Goal: Information Seeking & Learning: Learn about a topic

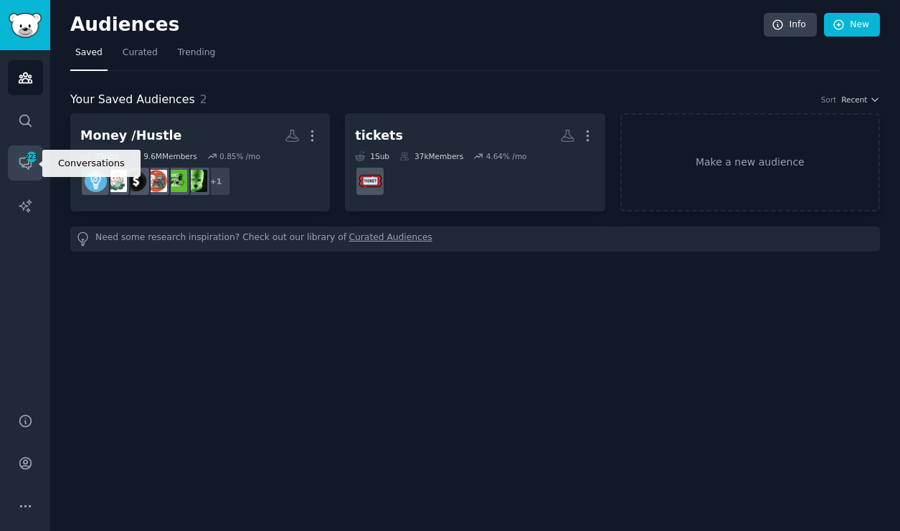
click at [25, 157] on span "223" at bounding box center [31, 157] width 13 height 10
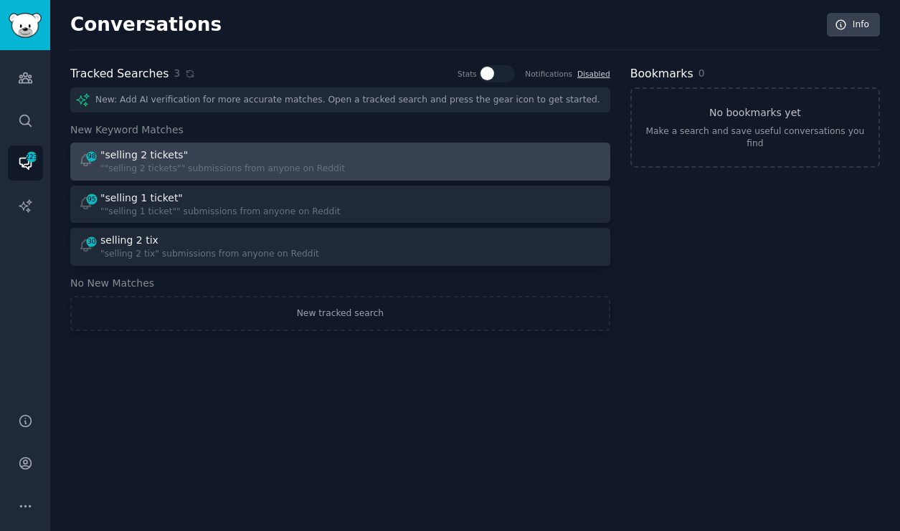
click at [186, 166] on div """selling 2 tickets"" submissions from anyone on Reddit" at bounding box center [222, 169] width 244 height 13
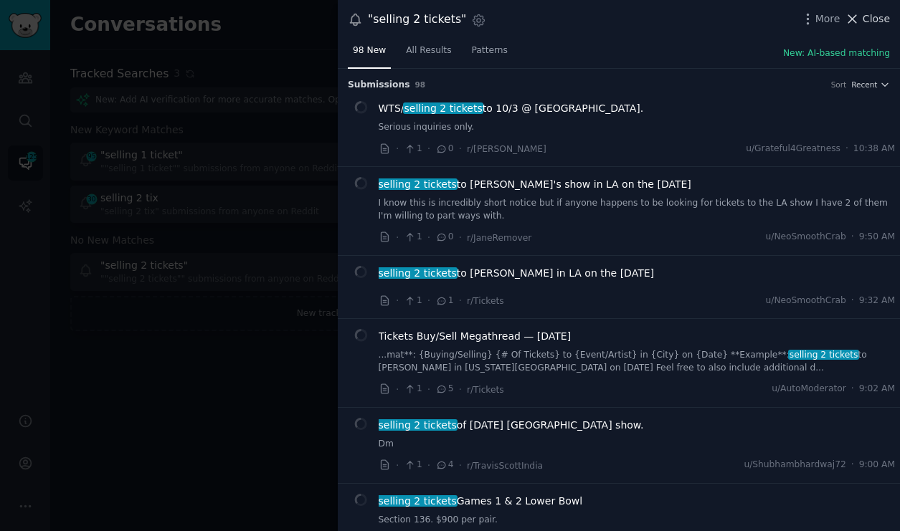
click at [866, 24] on span "Close" at bounding box center [875, 18] width 27 height 15
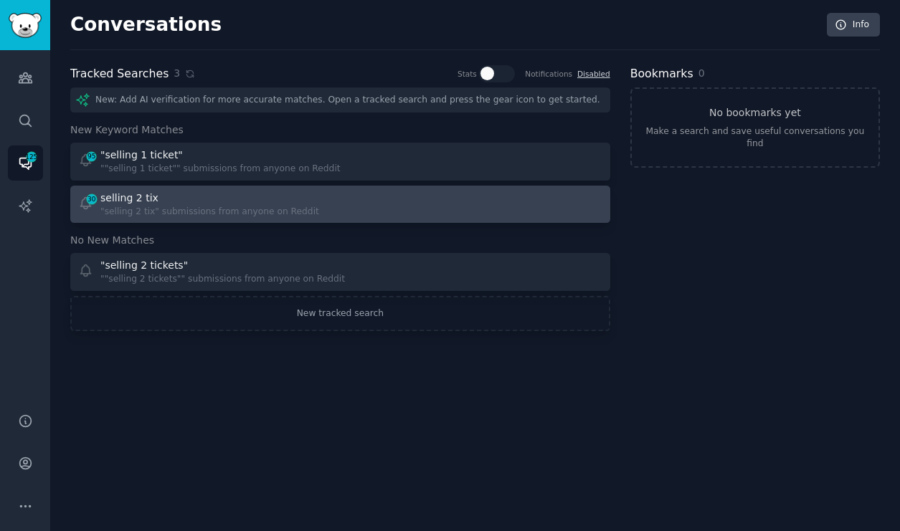
click at [230, 196] on div "selling 2 tix" at bounding box center [209, 198] width 219 height 15
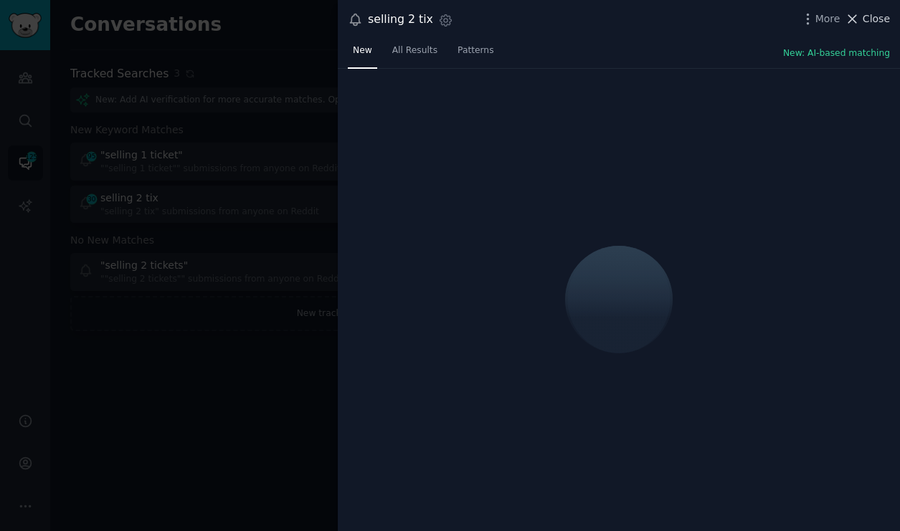
click at [875, 18] on span "Close" at bounding box center [875, 18] width 27 height 15
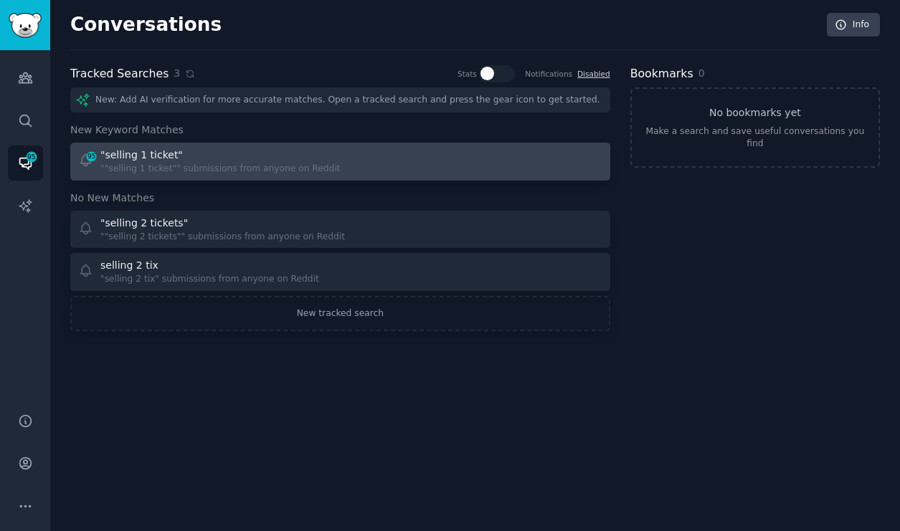
click at [221, 166] on div """selling 1 ticket"" submissions from anyone on Reddit" at bounding box center [220, 169] width 240 height 13
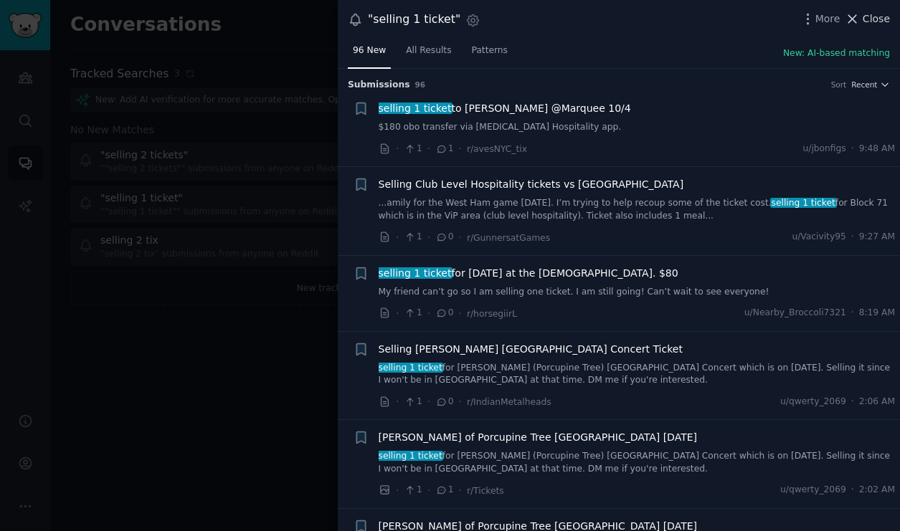
click at [880, 17] on span "Close" at bounding box center [875, 18] width 27 height 15
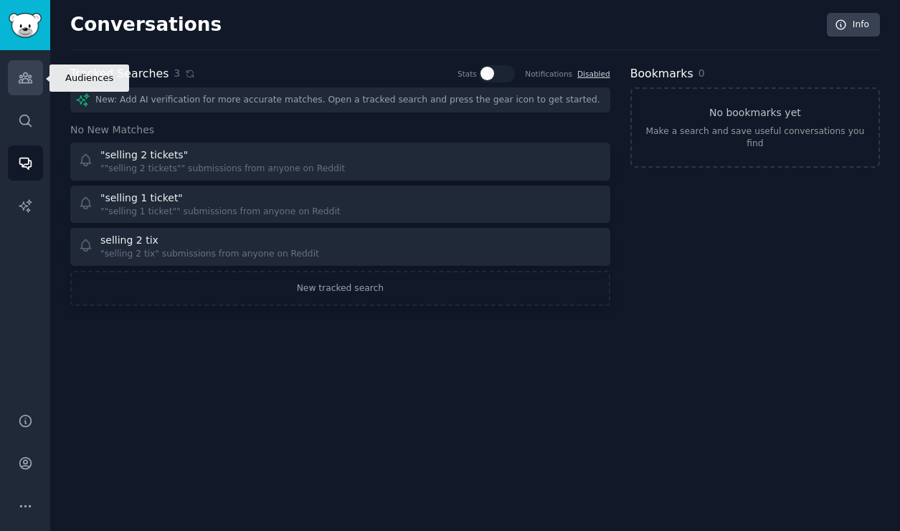
click at [27, 82] on icon "Sidebar" at bounding box center [25, 78] width 13 height 10
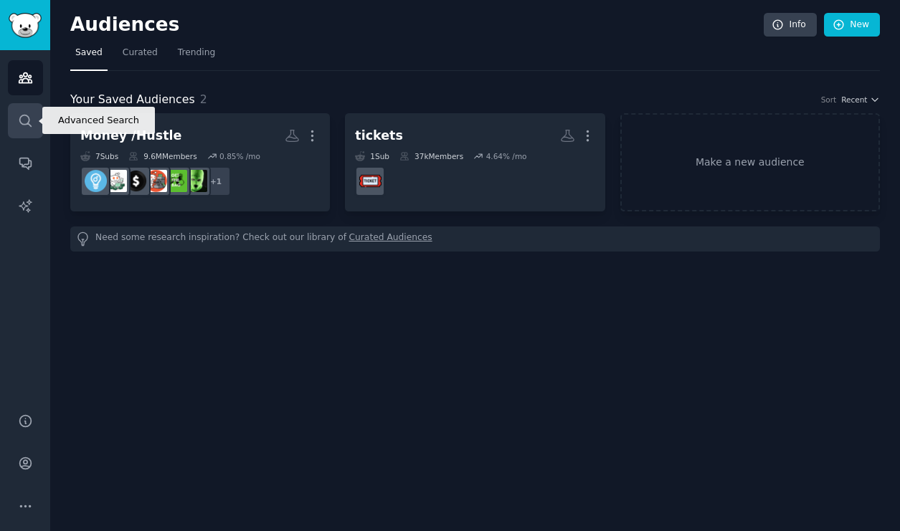
click at [19, 121] on icon "Sidebar" at bounding box center [25, 120] width 15 height 15
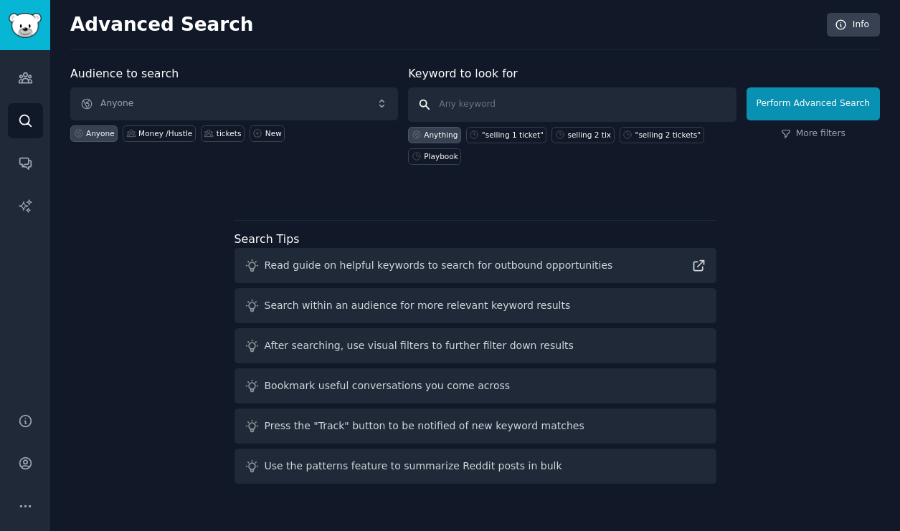
click at [447, 105] on input "text" at bounding box center [572, 104] width 328 height 34
type input "s"
type input "t"
click at [576, 137] on div "selling 2 tix" at bounding box center [589, 135] width 44 height 10
type input "selling 2 tix"
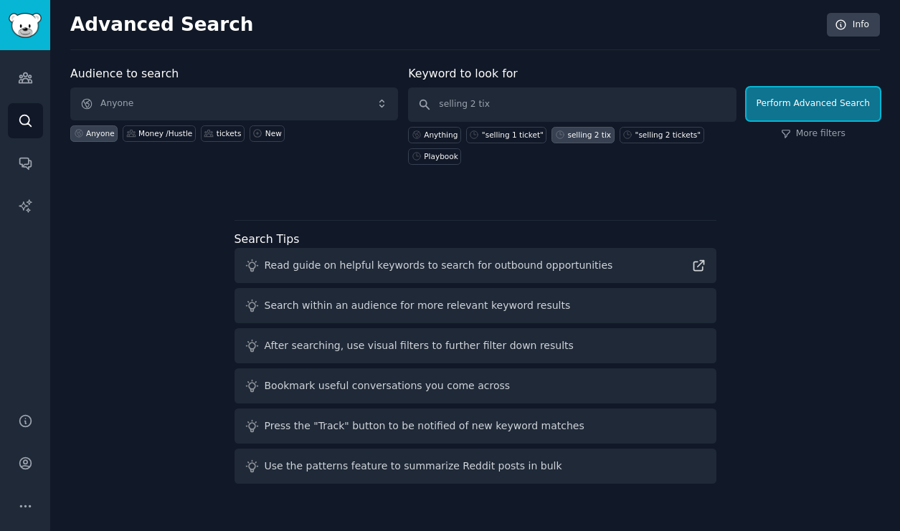
click at [775, 103] on button "Perform Advanced Search" at bounding box center [812, 103] width 133 height 33
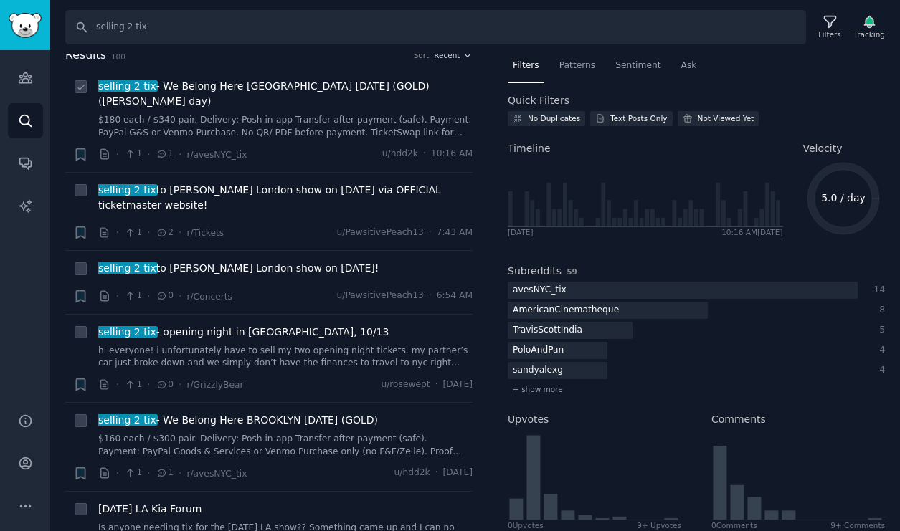
scroll to position [10, 0]
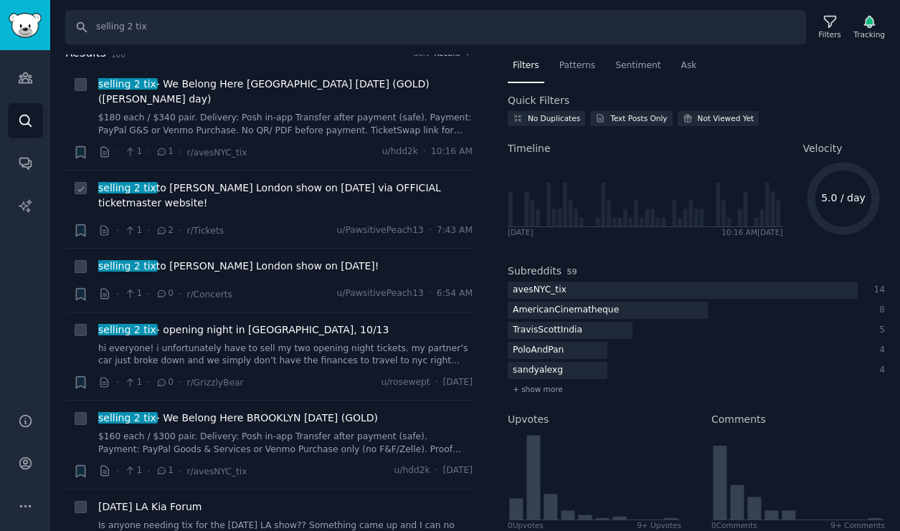
click at [287, 184] on span "selling 2 tix to [PERSON_NAME] London show on [DATE] via OFFICIAL ticketmaster …" at bounding box center [285, 196] width 374 height 30
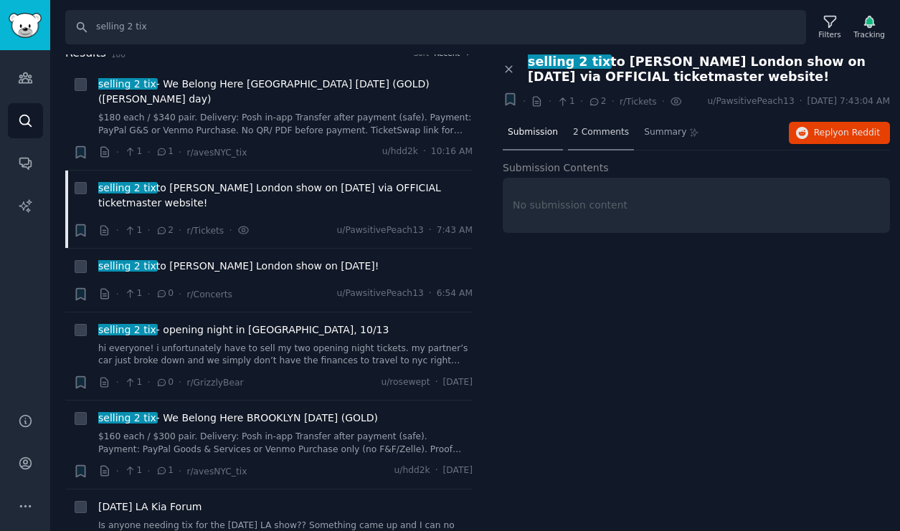
click at [594, 139] on div "2 Comments" at bounding box center [601, 133] width 66 height 34
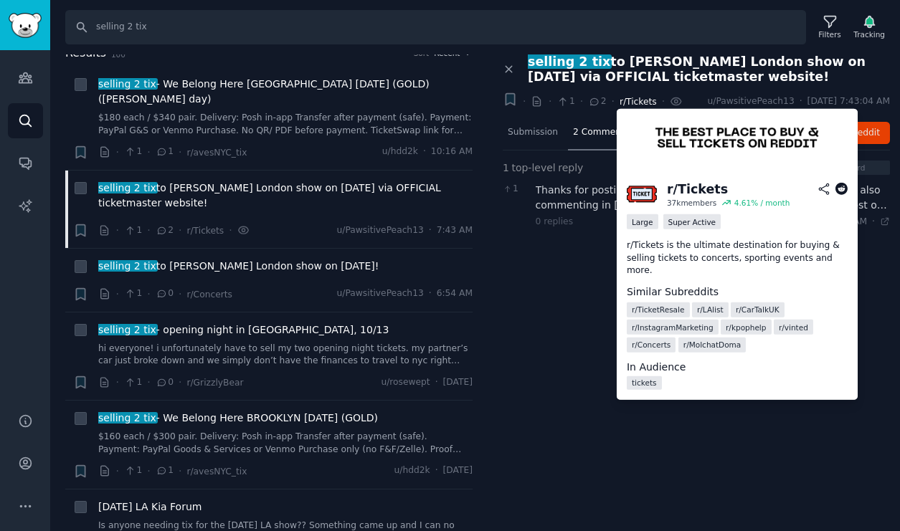
click at [632, 106] on span "r/Tickets" at bounding box center [637, 102] width 37 height 10
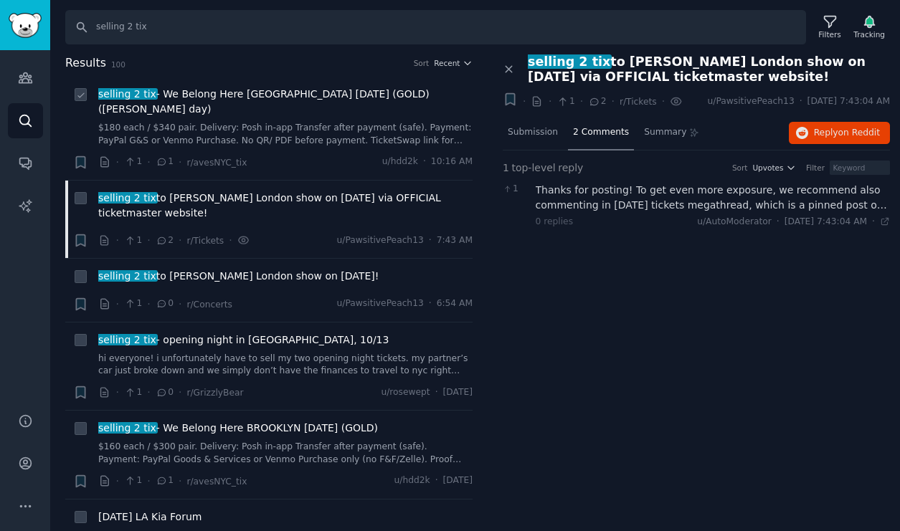
click at [268, 125] on link "$180 each / $340 pair. Delivery: Posh in-app Transfer after payment (safe). Pay…" at bounding box center [285, 134] width 374 height 25
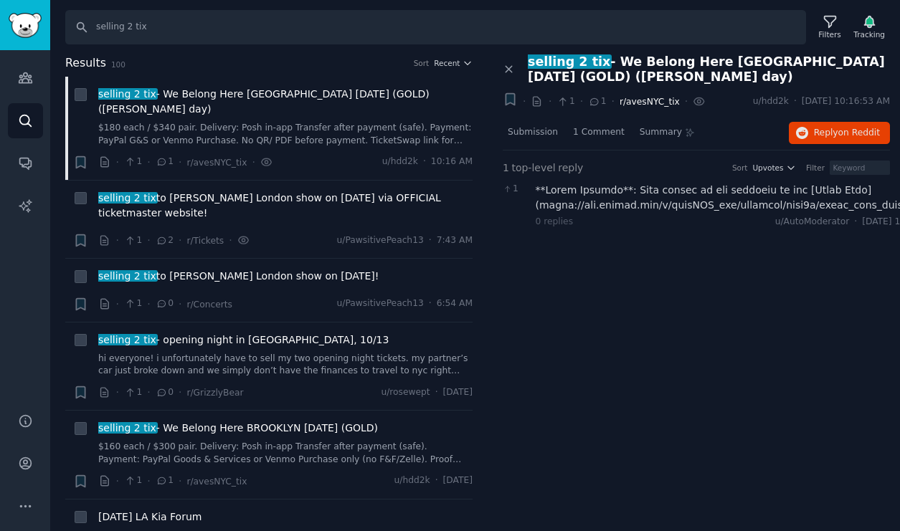
click at [632, 105] on span "r/avesNYC_tix" at bounding box center [649, 102] width 60 height 10
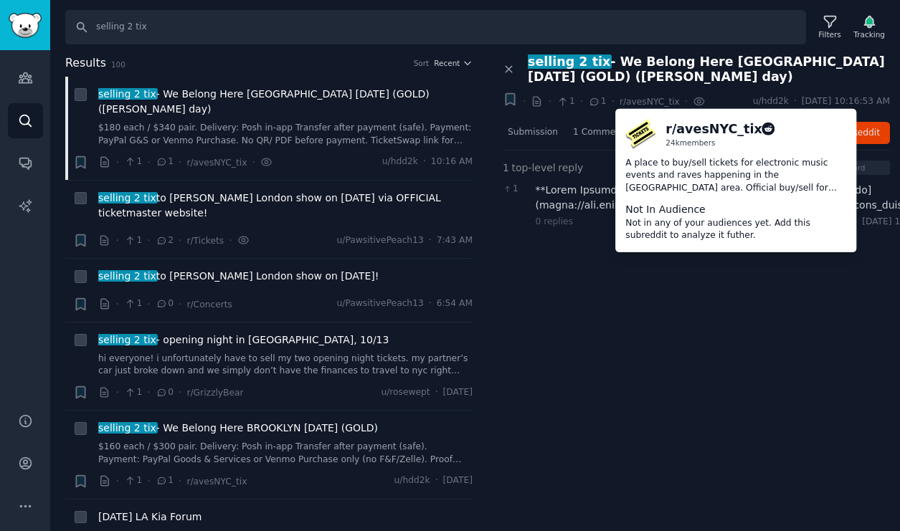
click at [675, 132] on div "r/ avesNYC_tix" at bounding box center [713, 129] width 96 height 18
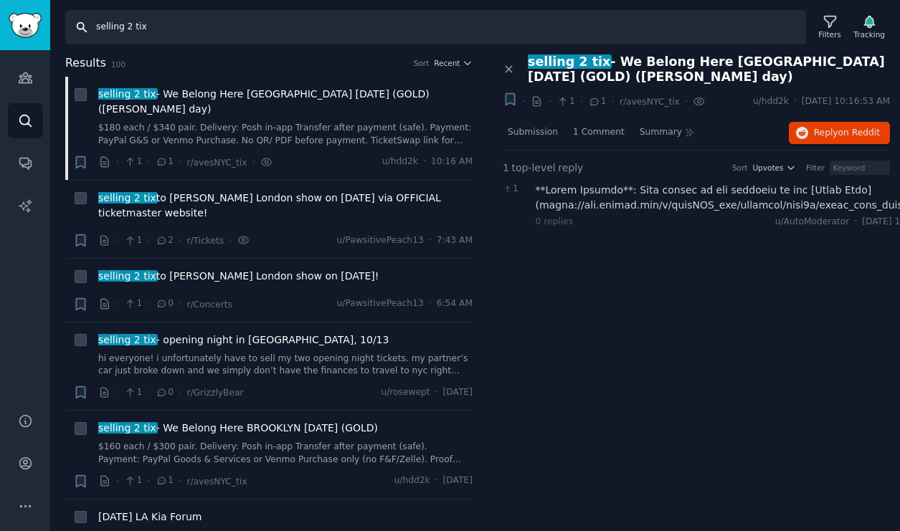
click at [143, 24] on input "selling 2 tix" at bounding box center [435, 27] width 741 height 34
drag, startPoint x: 158, startPoint y: 24, endPoint x: 74, endPoint y: 21, distance: 83.9
click at [74, 21] on input "selling 2 tix" at bounding box center [435, 27] width 741 height 34
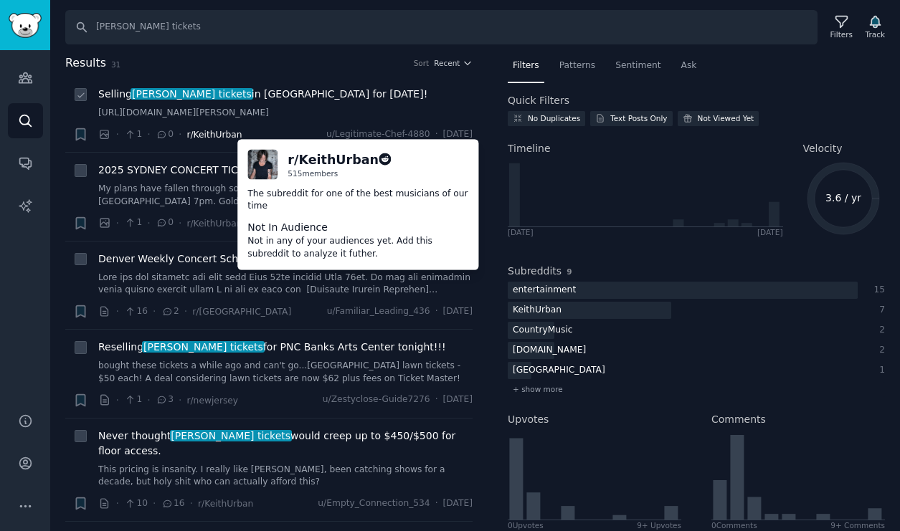
click at [211, 140] on span "r/KeithUrban" at bounding box center [213, 135] width 55 height 10
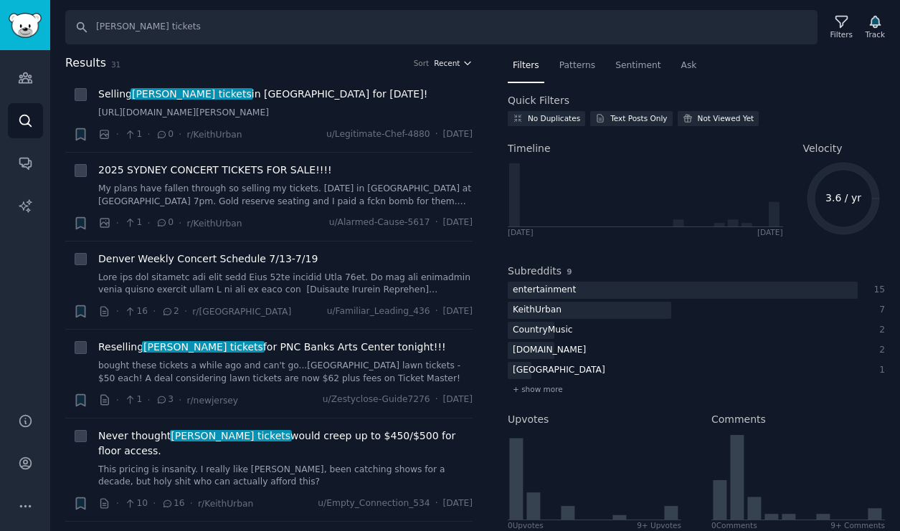
click at [451, 63] on span "Recent" at bounding box center [447, 63] width 26 height 10
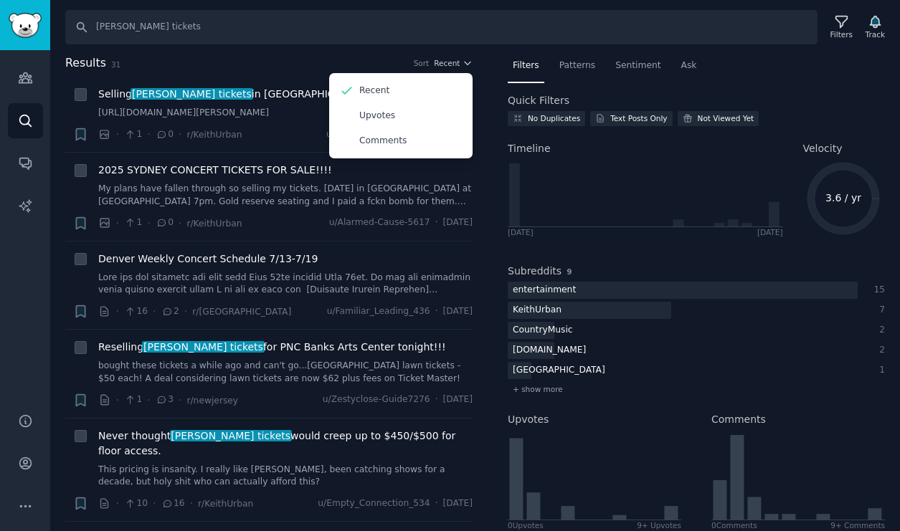
click at [52, 262] on div "Results 31 Sort Recent Recent Upvotes Comments + Selling [PERSON_NAME] tickets …" at bounding box center [475, 292] width 850 height 477
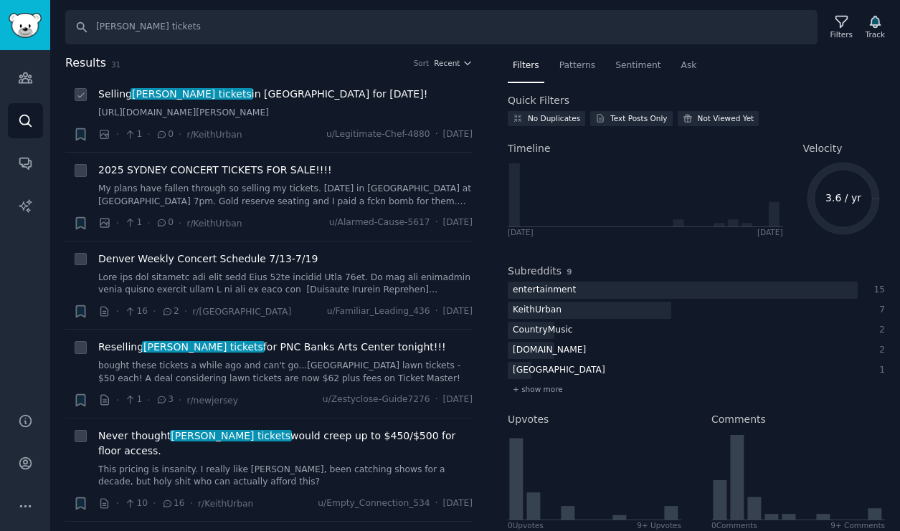
click at [290, 117] on link "[URL][DOMAIN_NAME][PERSON_NAME]" at bounding box center [285, 113] width 374 height 13
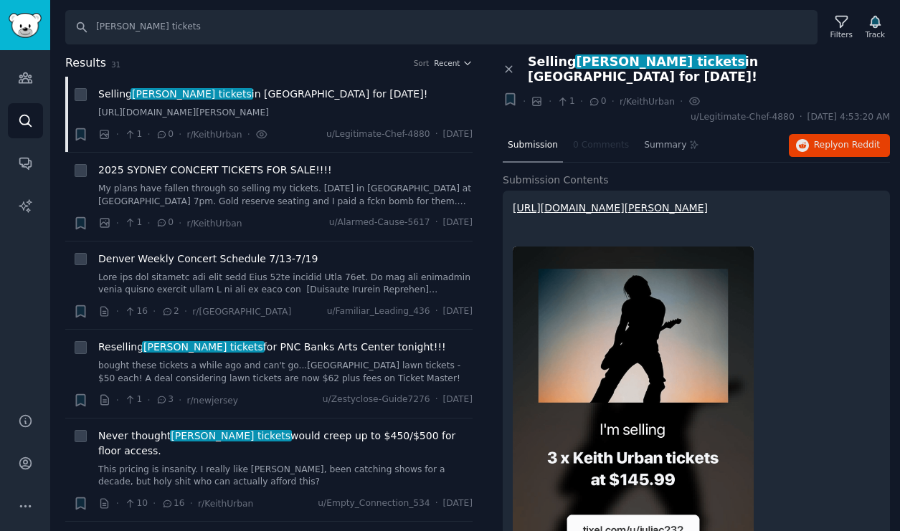
click at [574, 209] on link "[URL][DOMAIN_NAME][PERSON_NAME]" at bounding box center [610, 207] width 195 height 11
click at [205, 31] on input "[PERSON_NAME] tickets" at bounding box center [441, 27] width 752 height 34
drag, startPoint x: 150, startPoint y: 24, endPoint x: 58, endPoint y: 18, distance: 92.0
click at [58, 18] on div "Search [PERSON_NAME] tickets Filters Track" at bounding box center [475, 22] width 850 height 44
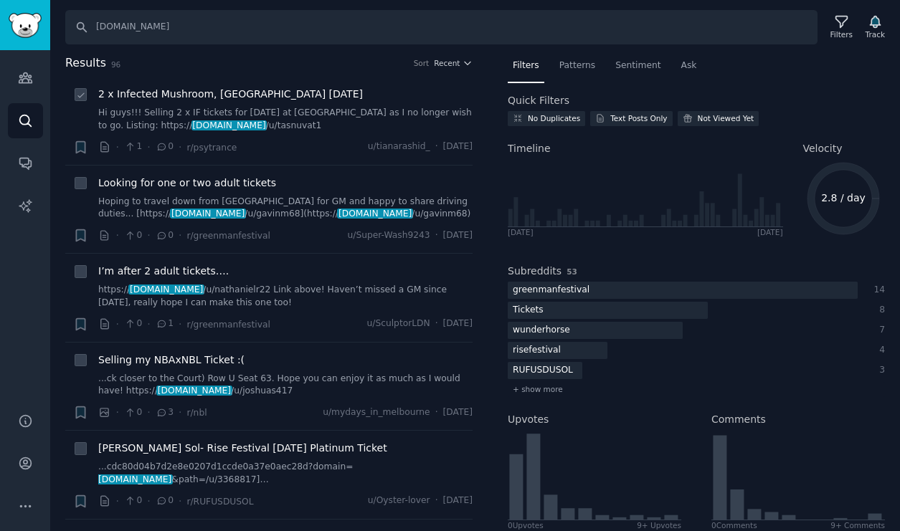
click at [251, 115] on link "Hi guys!!! Selling 2 x IF tickets for [DATE] at [GEOGRAPHIC_DATA] as I no longe…" at bounding box center [285, 119] width 374 height 25
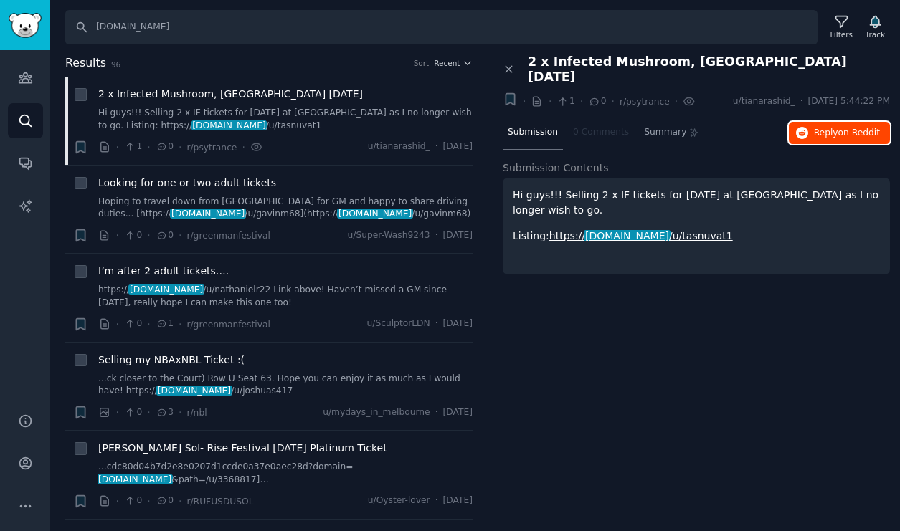
click at [827, 127] on span "Reply on Reddit" at bounding box center [847, 133] width 66 height 13
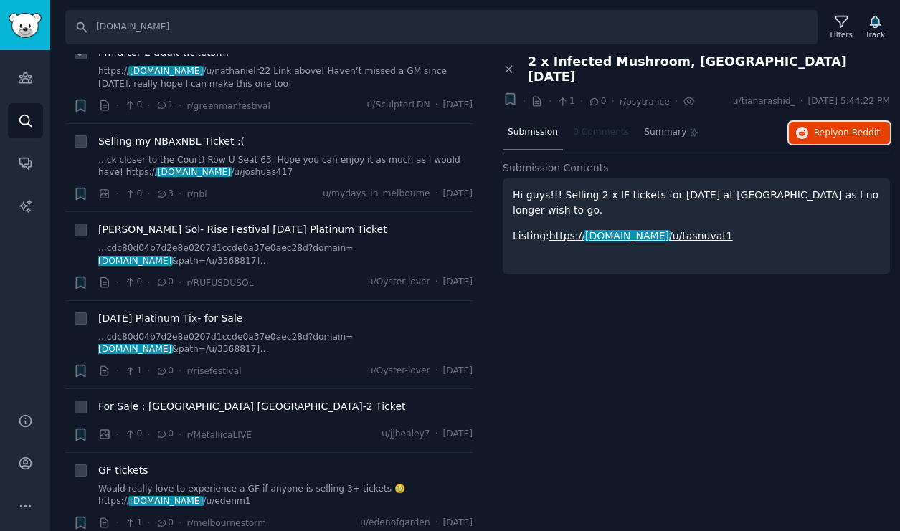
scroll to position [221, 0]
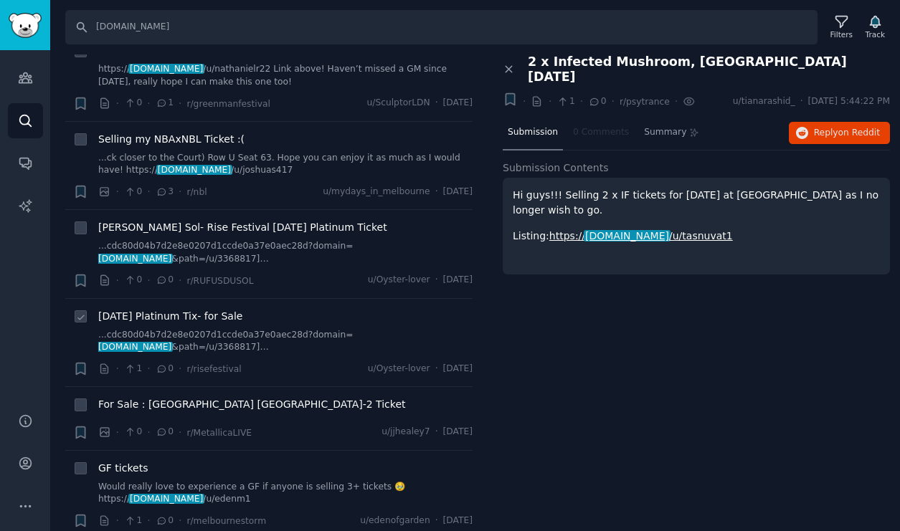
click at [244, 334] on link "...cdc80d04b7d2e8e0207d1ccde0a37e0aec28d?domain= [DOMAIN_NAME] &path=/u/3368817…" at bounding box center [285, 341] width 374 height 25
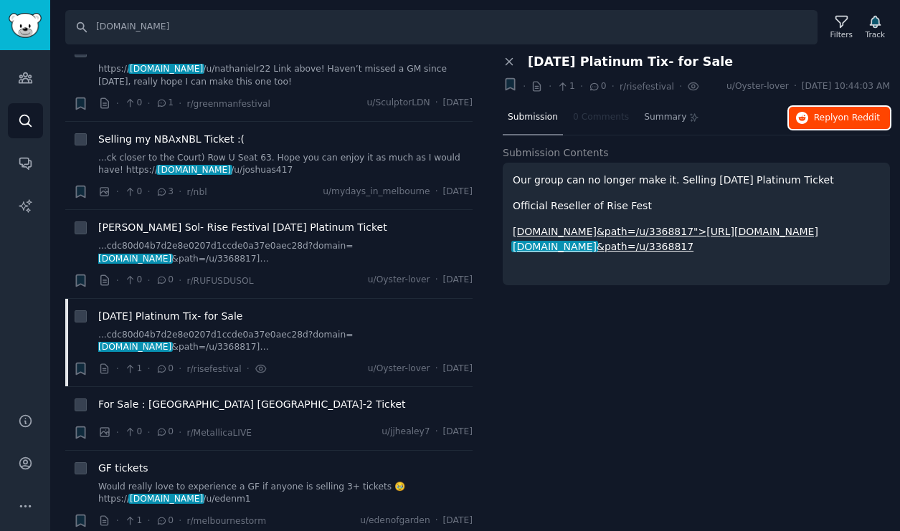
click at [801, 123] on icon "button" at bounding box center [802, 118] width 13 height 13
click at [285, 154] on link "...ck closer to the Court) Row U Seat 63. Hope you can enjoy it as much as I wo…" at bounding box center [285, 164] width 374 height 25
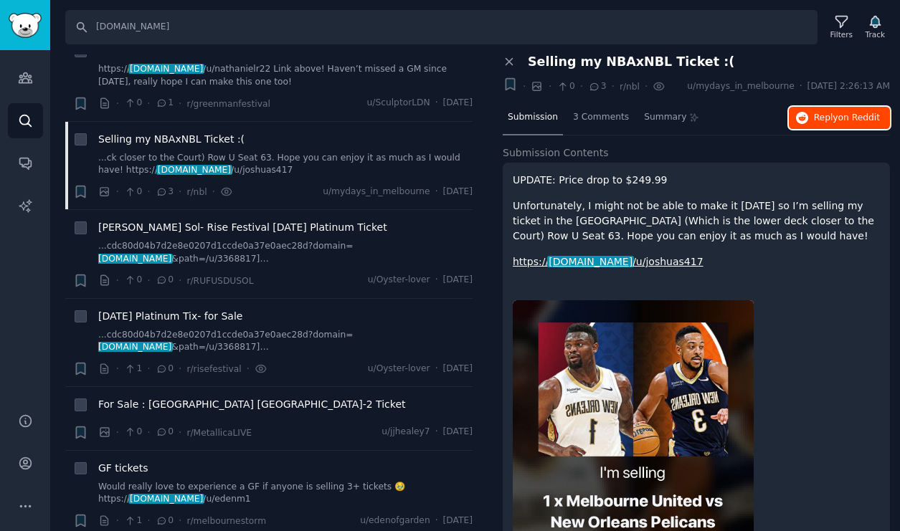
click at [807, 128] on button "Reply on Reddit" at bounding box center [839, 118] width 101 height 23
click at [189, 28] on input "[DOMAIN_NAME]" at bounding box center [441, 27] width 752 height 34
drag, startPoint x: 189, startPoint y: 28, endPoint x: 70, endPoint y: 25, distance: 118.3
click at [70, 26] on input "[DOMAIN_NAME]" at bounding box center [441, 27] width 752 height 34
type input "lil tecca"
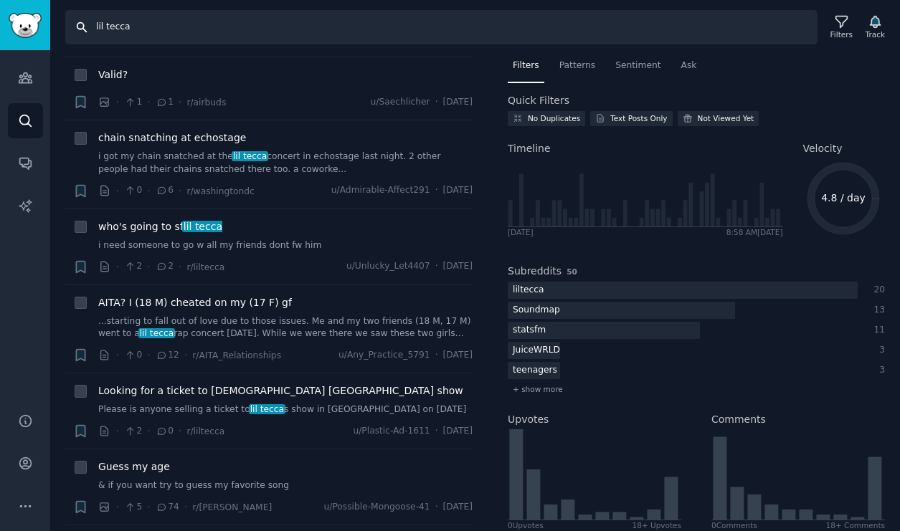
scroll to position [313, 0]
